Goal: Obtain resource: Download file/media

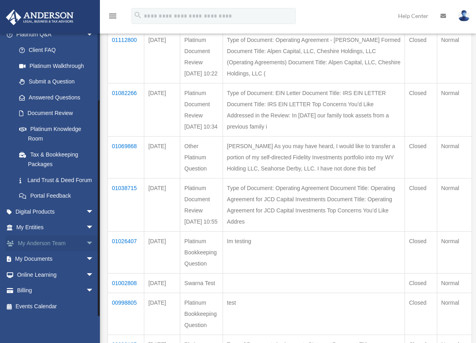
scroll to position [120, 0]
click at [49, 259] on link "My Documents arrow_drop_down" at bounding box center [56, 259] width 100 height 16
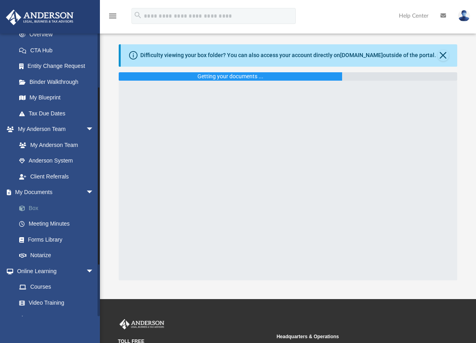
scroll to position [120, 0]
click at [48, 236] on link "Forms Library" at bounding box center [58, 239] width 95 height 16
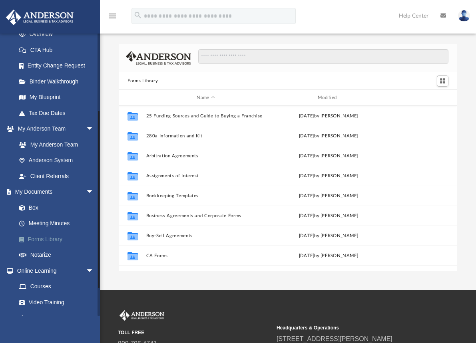
scroll to position [176, 333]
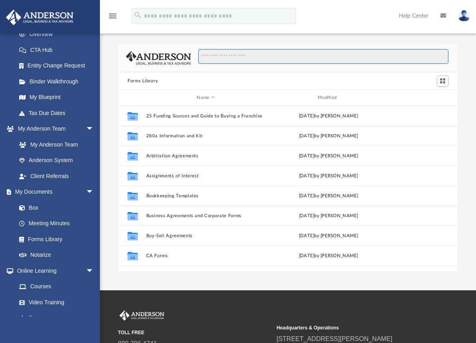
click at [240, 60] on input "Search files and folders" at bounding box center [323, 56] width 250 height 15
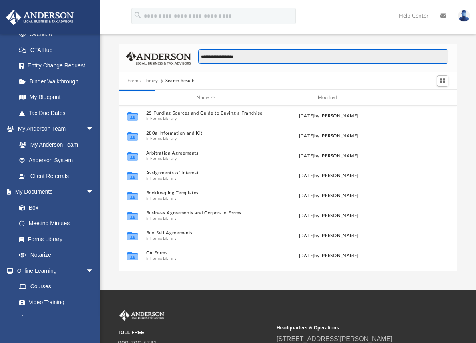
type input "**********"
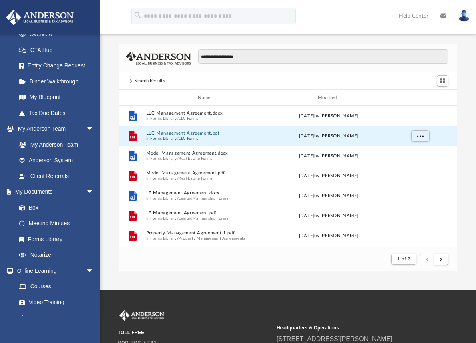
click at [178, 131] on button "LLC Management Agreement.pdf" at bounding box center [206, 133] width 120 height 5
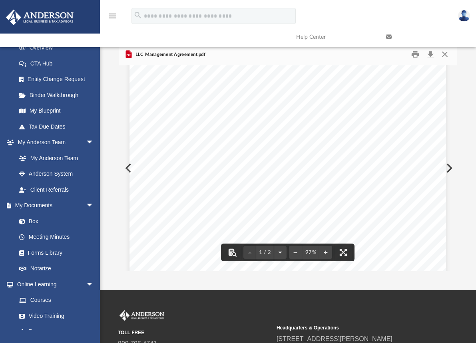
scroll to position [160, 0]
